Goal: Register for event/course

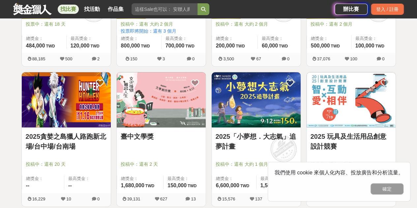
scroll to position [362, 0]
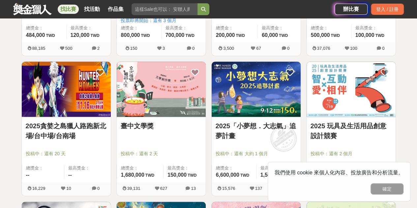
click at [87, 125] on link "2025貪婪之島獵人路跑新北場/台中場/台南場" at bounding box center [66, 131] width 81 height 20
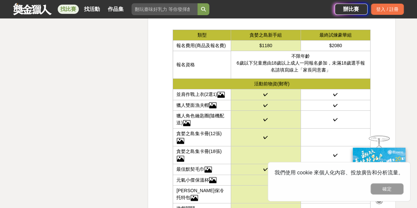
scroll to position [1417, 0]
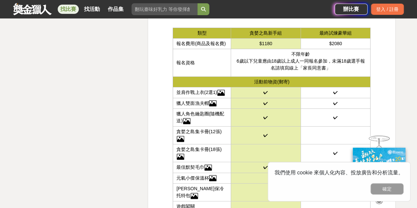
drag, startPoint x: 346, startPoint y: 82, endPoint x: 323, endPoint y: 67, distance: 27.0
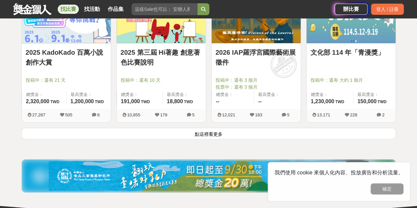
scroll to position [857, 0]
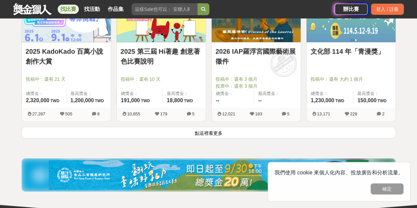
click at [215, 129] on button "點這裡看更多" at bounding box center [208, 133] width 374 height 12
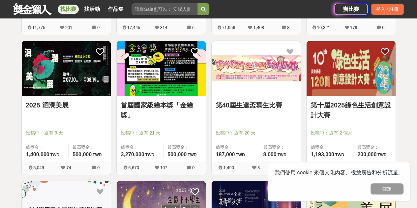
scroll to position [1087, 0]
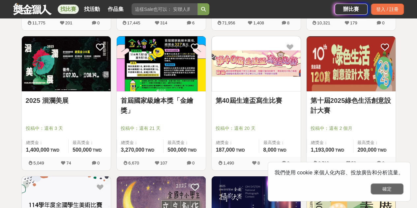
click at [387, 189] on button "確定" at bounding box center [386, 188] width 33 height 11
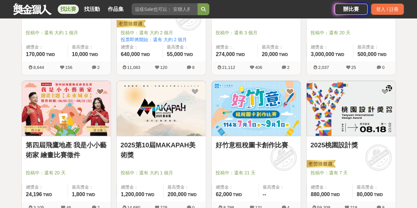
scroll to position [1483, 0]
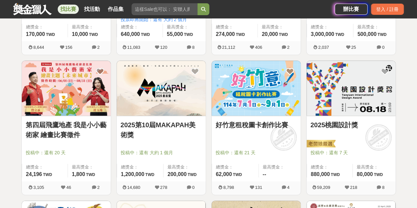
drag, startPoint x: 403, startPoint y: 152, endPoint x: 292, endPoint y: 169, distance: 112.1
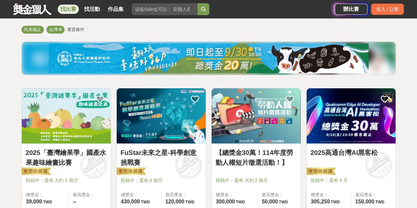
scroll to position [0, 0]
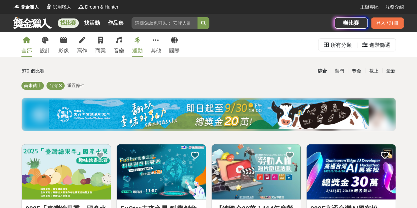
click at [135, 50] on div "運動" at bounding box center [137, 51] width 11 height 8
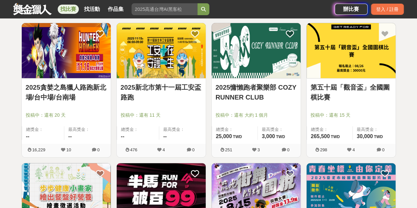
scroll to position [132, 0]
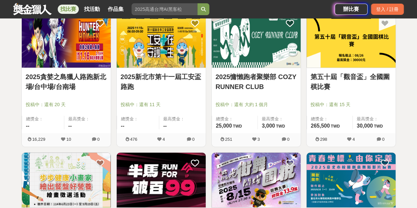
click at [229, 84] on link "2025慵懶跑者聚樂部 COZY RUNNER CLUB" at bounding box center [255, 82] width 81 height 20
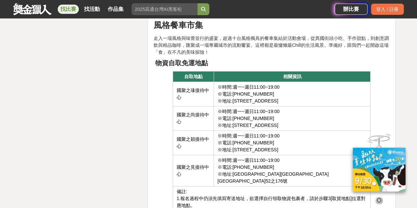
scroll to position [3, 0]
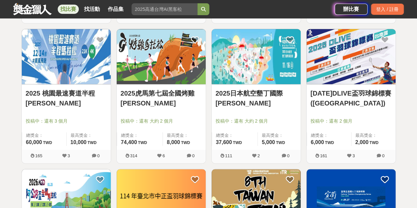
scroll to position [395, 0]
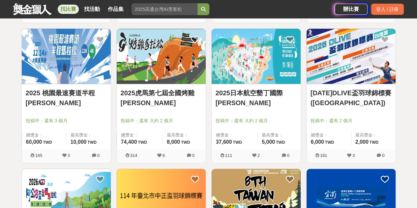
click at [149, 91] on link "2025虎馬第七屆全國烤雞[PERSON_NAME]" at bounding box center [161, 98] width 81 height 20
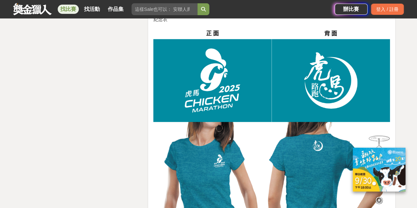
scroll to position [1219, 0]
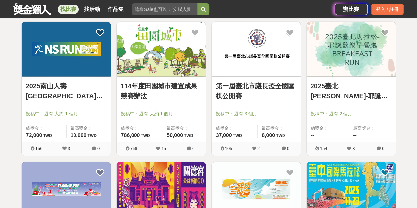
scroll to position [692, 0]
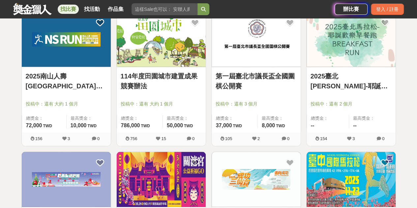
click at [49, 72] on link "2025南山人壽[GEOGRAPHIC_DATA]創意路跑" at bounding box center [66, 81] width 81 height 20
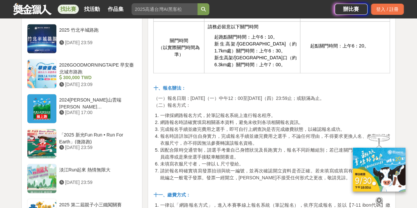
scroll to position [758, 0]
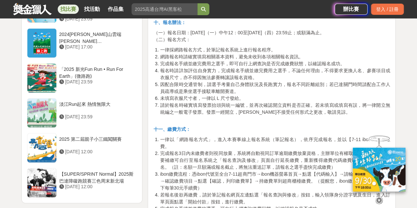
click at [298, 112] on li "請於報名時確實填寫發票抬頭與統一編號，並再次確認開立資料是否正確。若未填寫或填寫有誤，將一律開立無統編之一般電子發票。發票一經開立，[PERSON_NAME]…" at bounding box center [275, 109] width 230 height 14
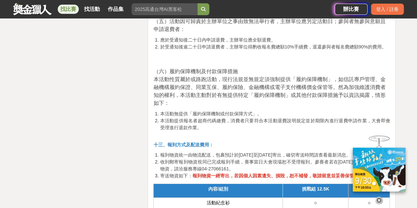
scroll to position [1417, 0]
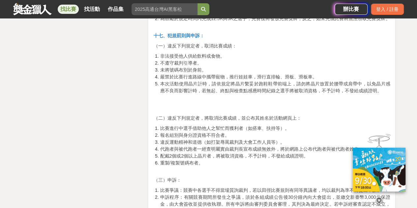
scroll to position [2142, 0]
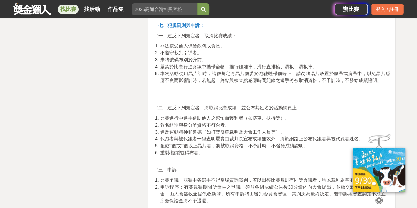
click at [297, 128] on li "違反運動精神和道德（如打架辱罵裁判及大會工作人員等）。" at bounding box center [275, 131] width 230 height 7
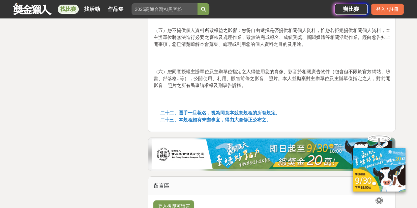
scroll to position [3459, 0]
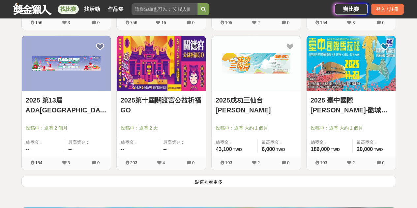
scroll to position [824, 0]
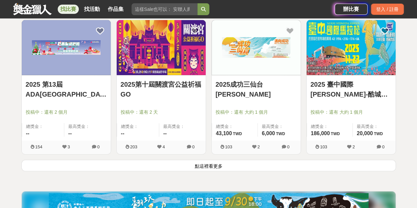
click at [278, 163] on button "點這裡看更多" at bounding box center [208, 166] width 374 height 12
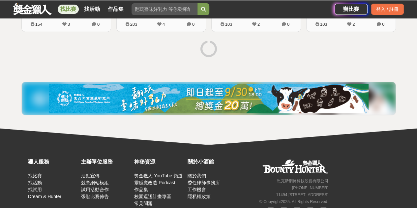
scroll to position [955, 0]
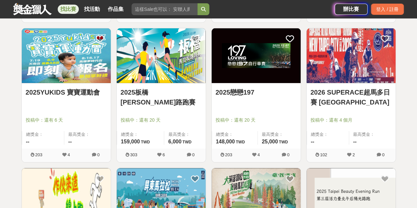
click at [141, 87] on link "2025板橋[PERSON_NAME]路跑賽" at bounding box center [161, 97] width 81 height 20
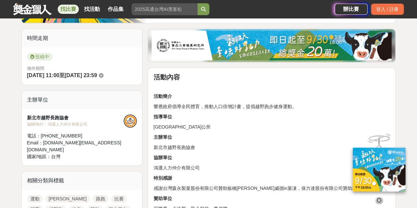
scroll to position [165, 0]
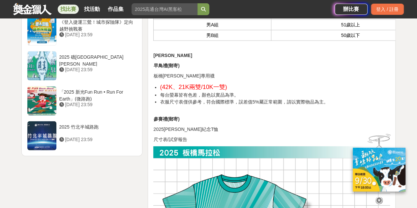
scroll to position [824, 0]
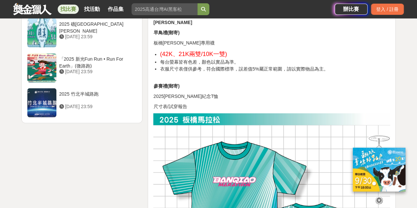
click at [310, 76] on p "參賽禮(郵寄)" at bounding box center [271, 83] width 237 height 14
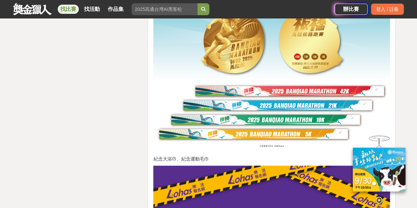
scroll to position [1911, 0]
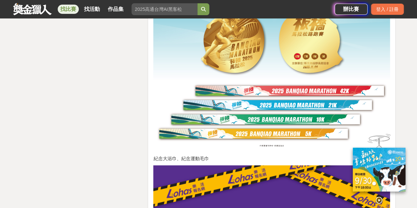
drag, startPoint x: 415, startPoint y: 125, endPoint x: 399, endPoint y: 132, distance: 18.0
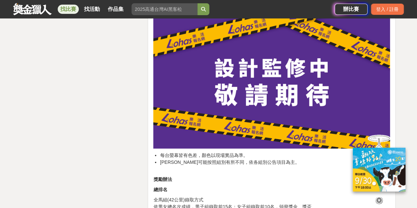
scroll to position [2076, 0]
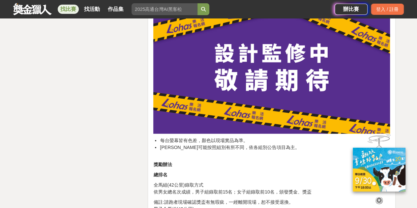
click at [380, 197] on icon at bounding box center [378, 200] width 7 height 7
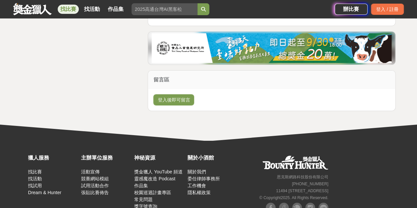
scroll to position [3657, 0]
